Goal: Transaction & Acquisition: Purchase product/service

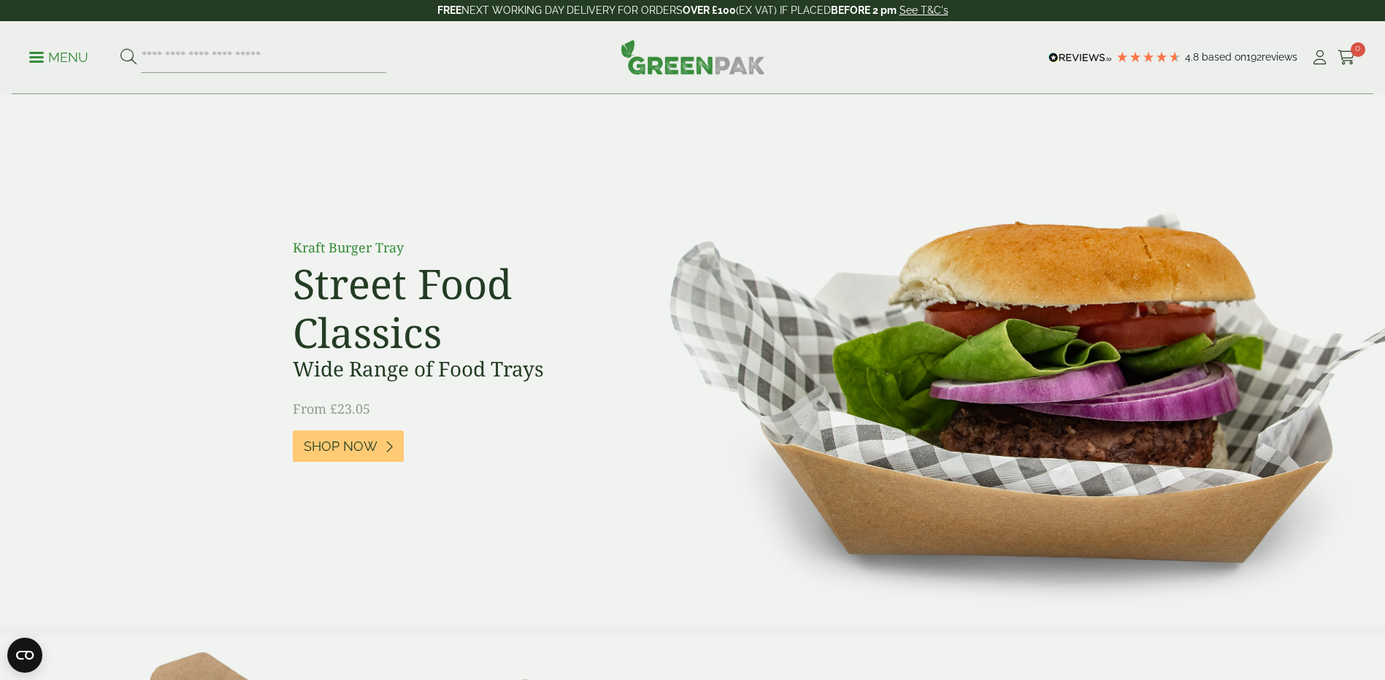
click at [57, 59] on p "Menu" at bounding box center [58, 58] width 59 height 18
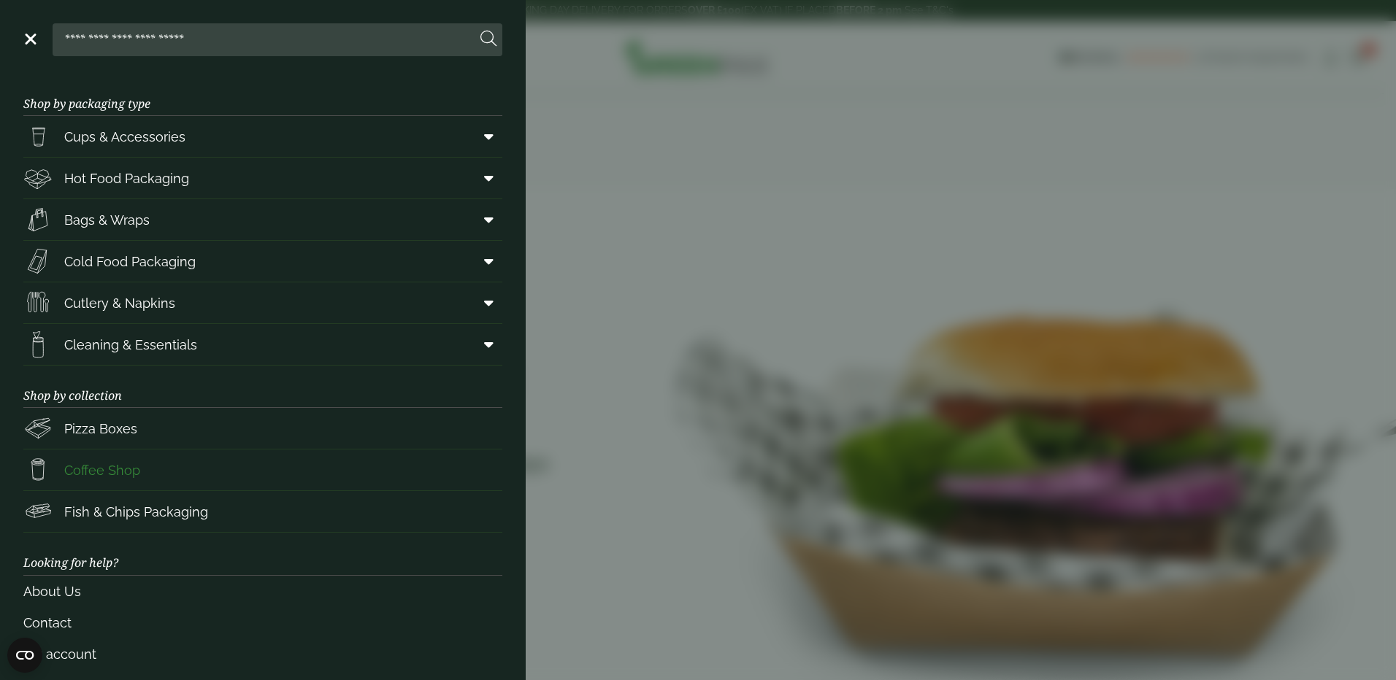
click at [86, 470] on span "Coffee Shop" at bounding box center [102, 471] width 76 height 20
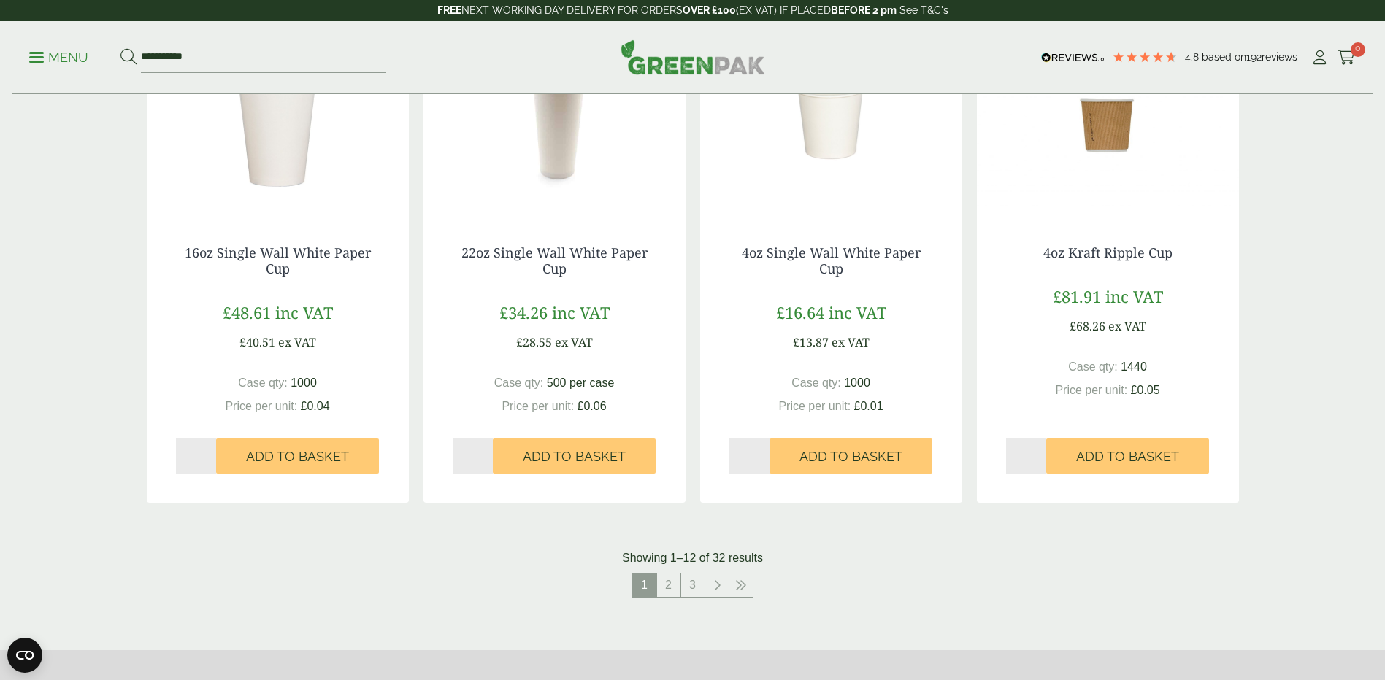
scroll to position [1247, 0]
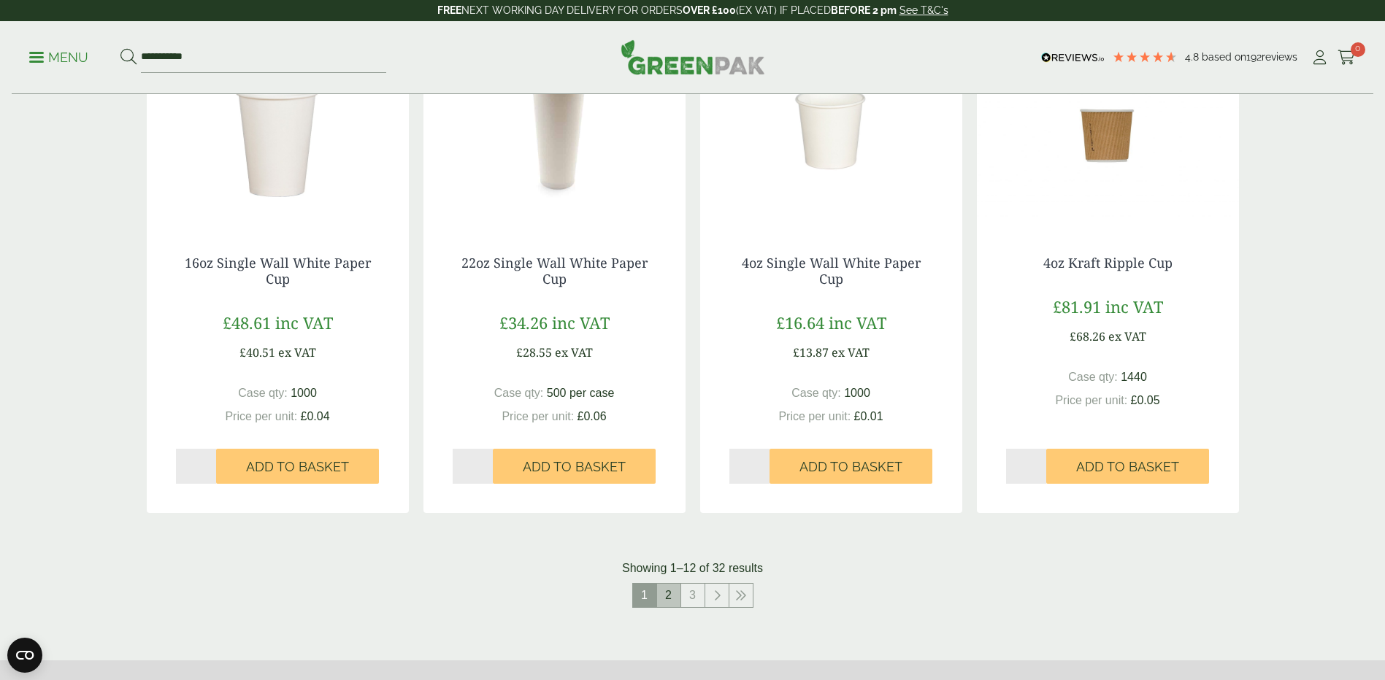
click at [664, 594] on link "2" at bounding box center [668, 595] width 23 height 23
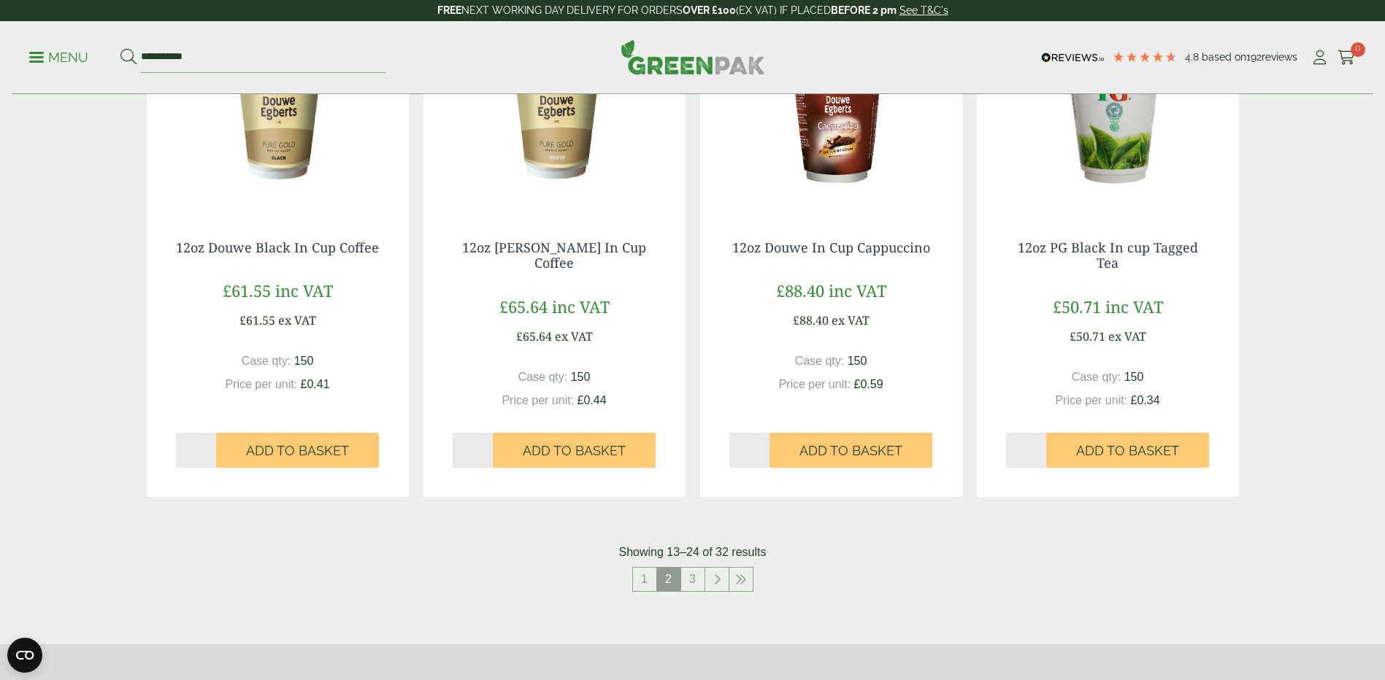
scroll to position [1174, 0]
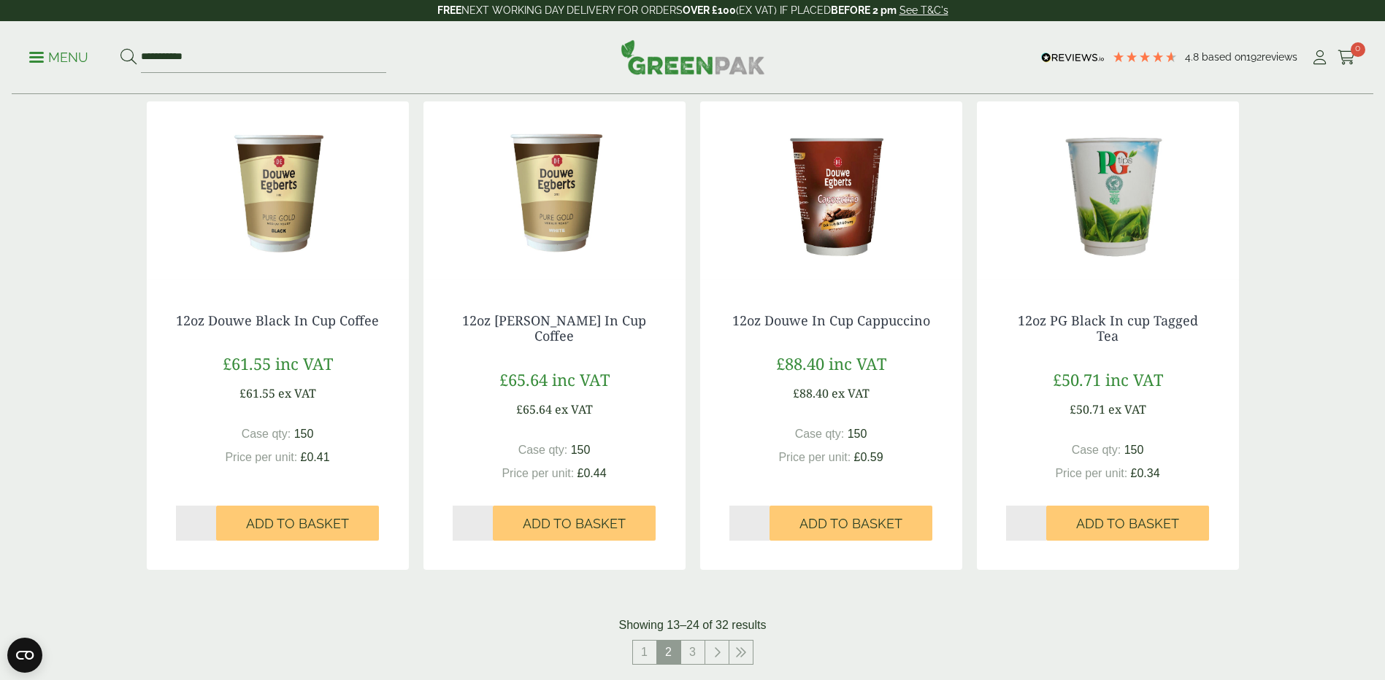
click at [855, 234] on img at bounding box center [831, 192] width 262 height 182
